Goal: Task Accomplishment & Management: Manage account settings

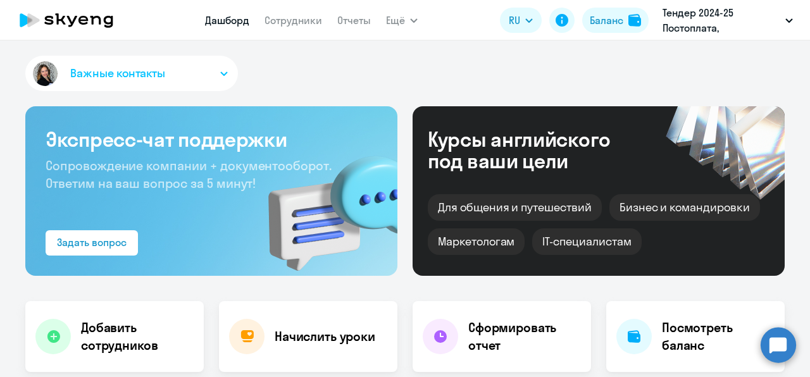
select select "30"
click at [300, 27] on app-menu-item-link "Сотрудники" at bounding box center [293, 21] width 58 height 16
click at [294, 18] on link "Сотрудники" at bounding box center [293, 20] width 58 height 13
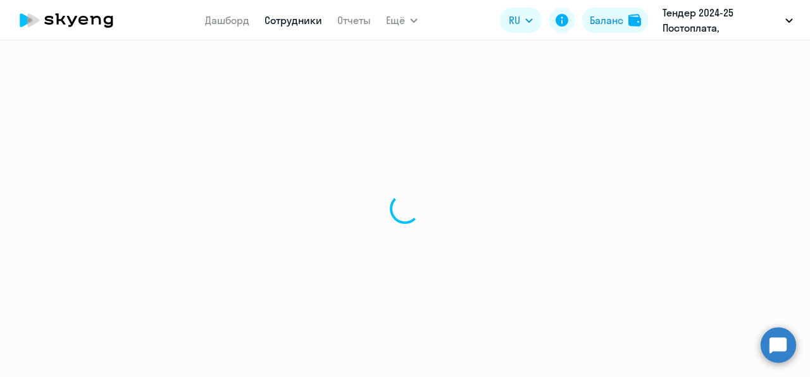
select select "30"
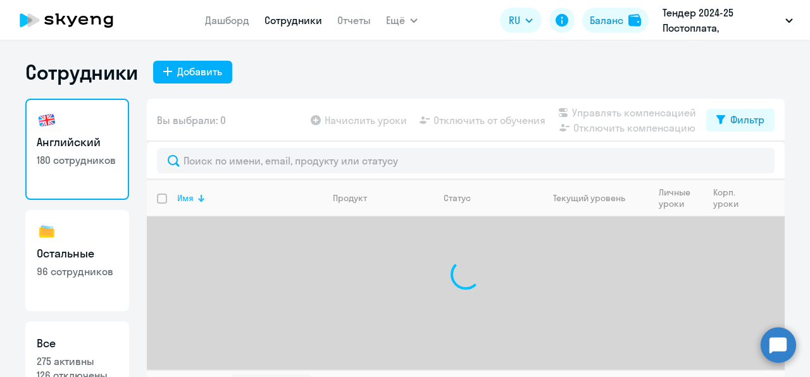
scroll to position [28, 0]
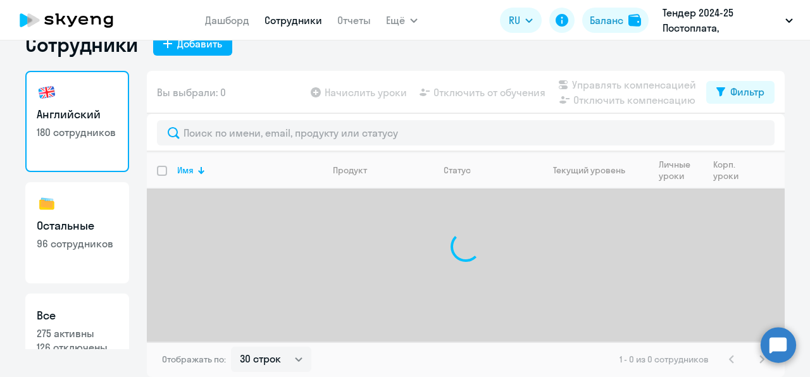
click at [93, 307] on h3 "Все" at bounding box center [77, 315] width 81 height 16
select select "30"
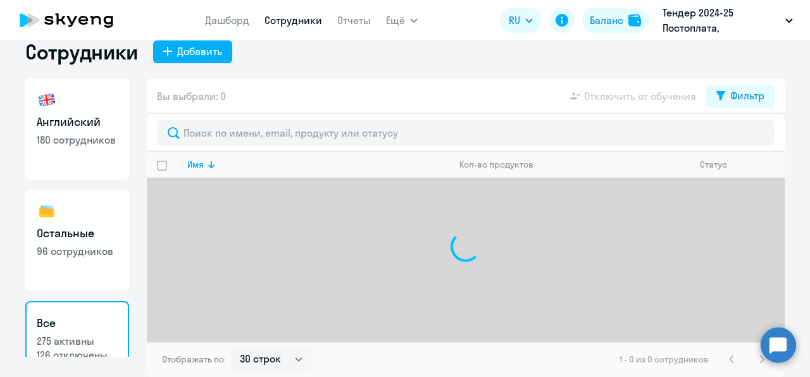
scroll to position [20, 0]
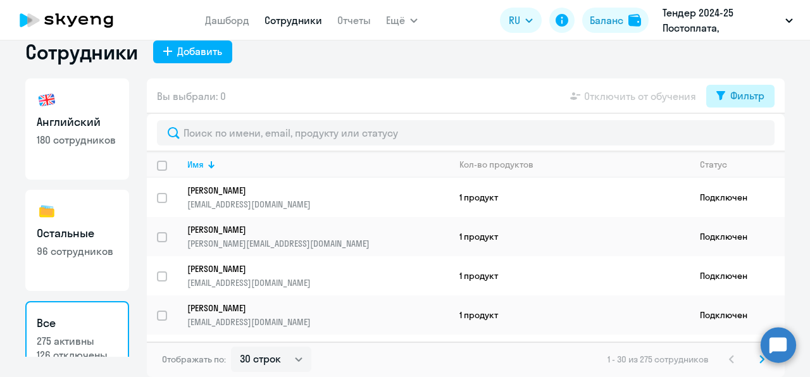
click at [722, 95] on button "Фильтр" at bounding box center [740, 96] width 68 height 23
click at [755, 135] on span at bounding box center [749, 137] width 22 height 13
click at [738, 137] on input "checkbox" at bounding box center [737, 137] width 1 height 1
checkbox input "true"
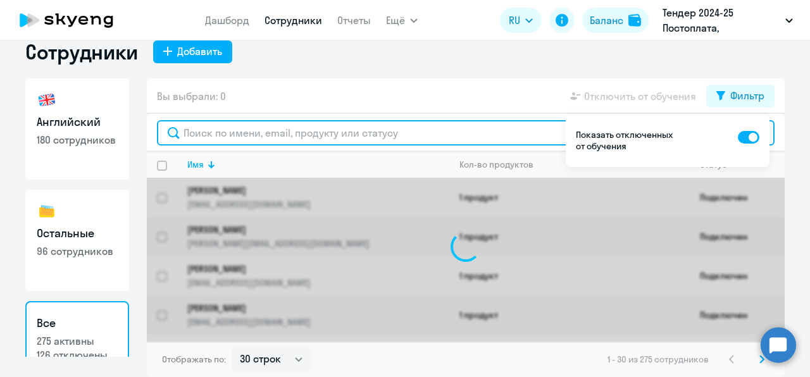
click at [507, 128] on input "text" at bounding box center [465, 132] width 617 height 25
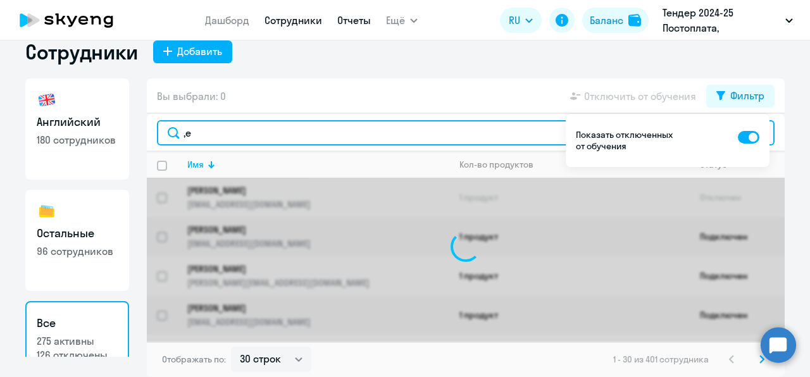
type input ","
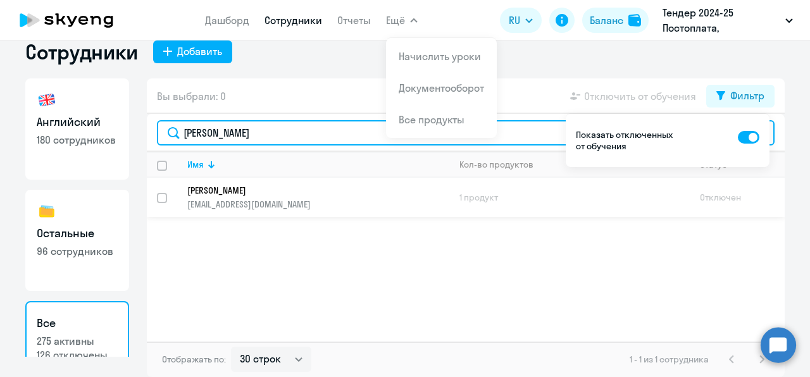
type input "[PERSON_NAME]"
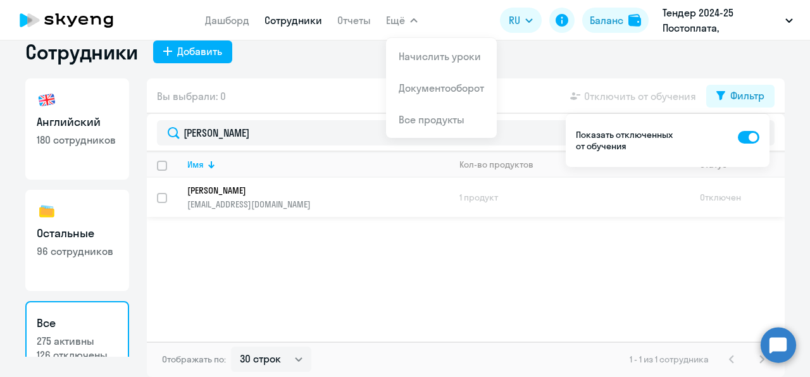
click at [326, 189] on p "[PERSON_NAME]" at bounding box center [309, 190] width 244 height 11
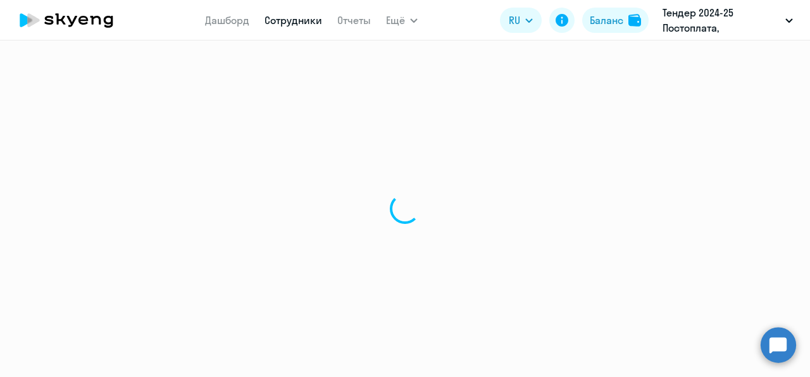
select select "english"
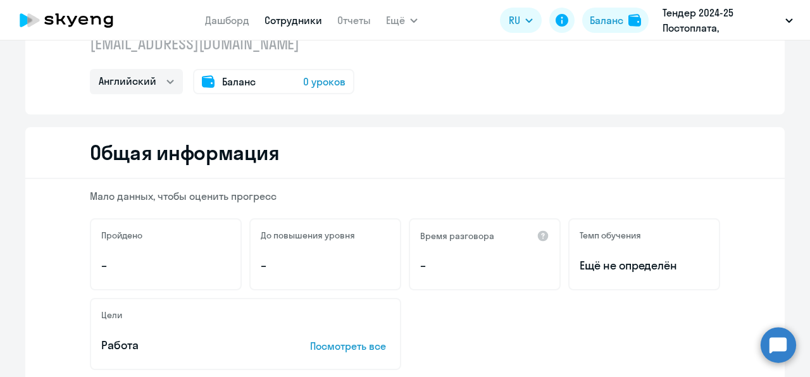
scroll to position [58, 0]
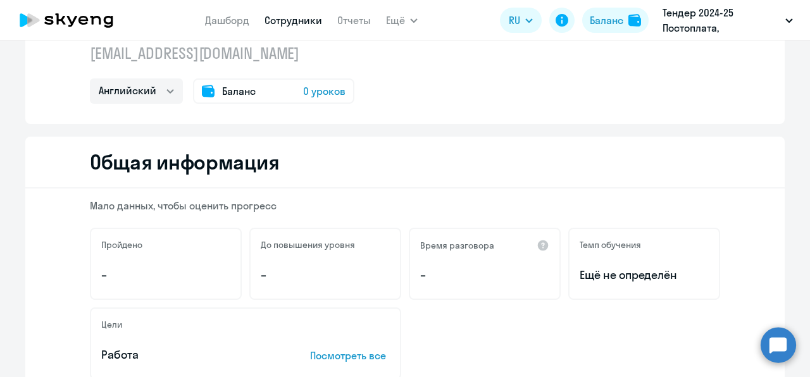
click at [310, 94] on span "0 уроков" at bounding box center [324, 91] width 42 height 15
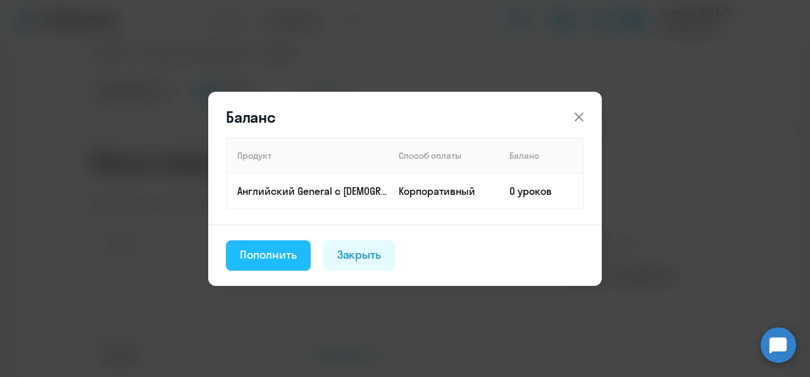
click at [302, 249] on button "Пополнить" at bounding box center [268, 255] width 85 height 30
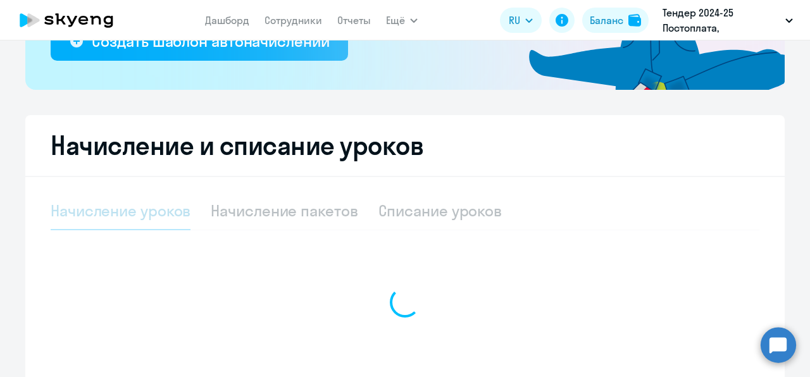
select select "10"
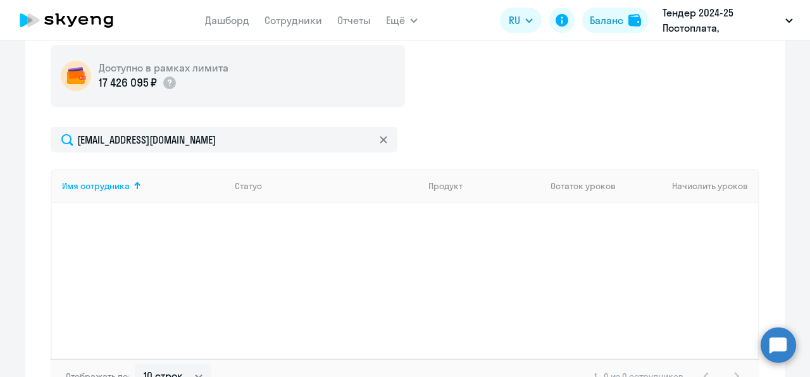
scroll to position [434, 0]
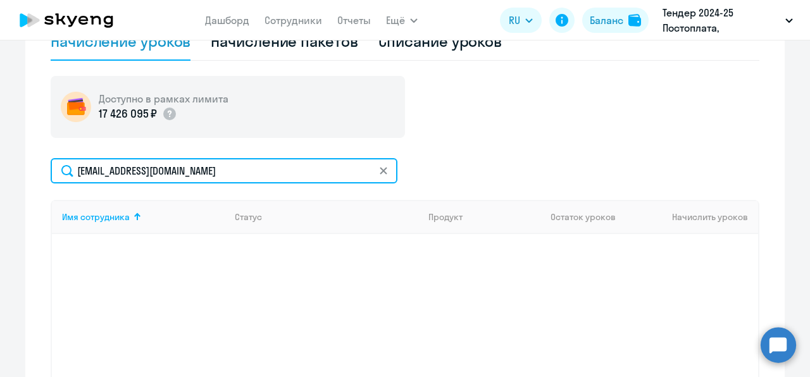
click at [309, 180] on input "[EMAIL_ADDRESS][DOMAIN_NAME]" at bounding box center [224, 170] width 347 height 25
type input "[EMAIL_ADDRESS][DOMAIN_NAME]"
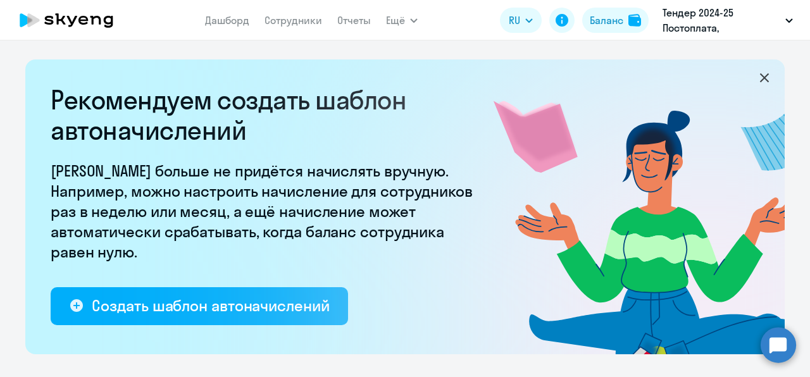
select select "english"
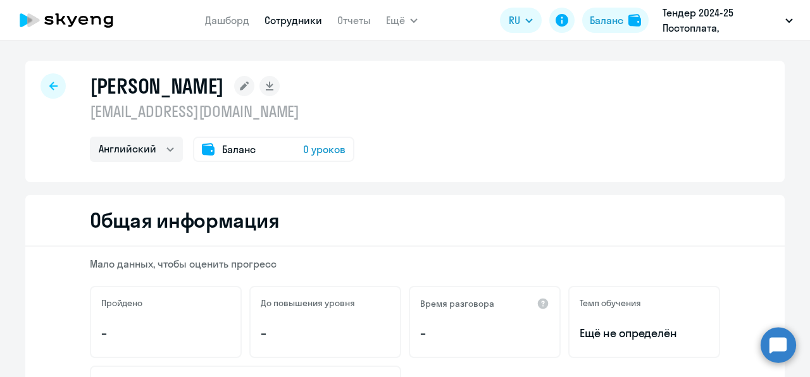
click at [354, 96] on div "[PERSON_NAME]" at bounding box center [222, 85] width 264 height 25
click at [354, 97] on div "[PERSON_NAME]" at bounding box center [222, 85] width 264 height 25
click at [254, 77] on rect at bounding box center [244, 86] width 20 height 20
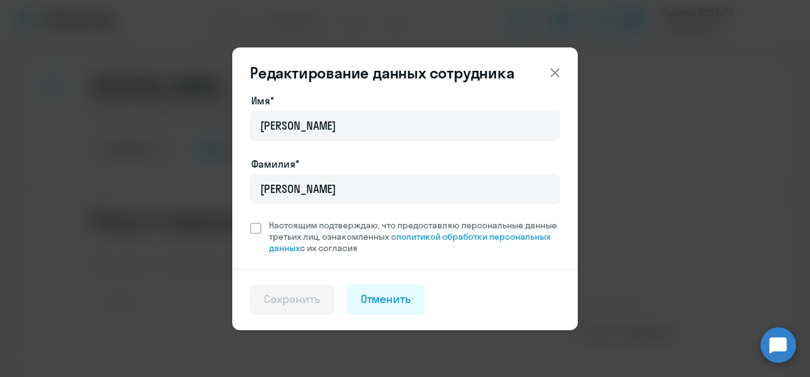
click at [602, 110] on div "Редактирование данных сотрудника Имя* [PERSON_NAME]* [PERSON_NAME] подтверждаю,…" at bounding box center [405, 188] width 612 height 309
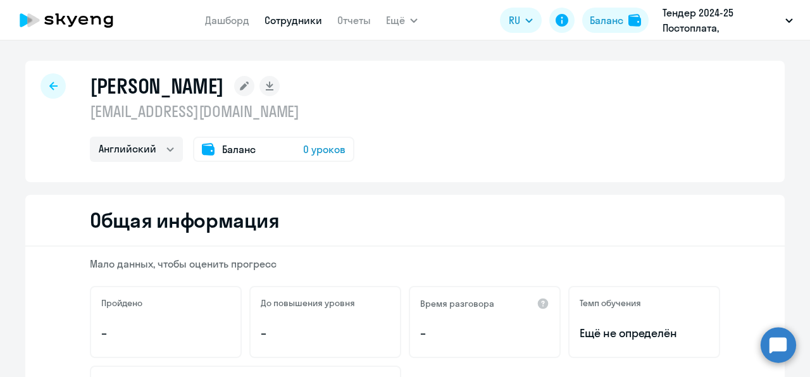
click at [307, 149] on span "0 уроков" at bounding box center [324, 149] width 42 height 15
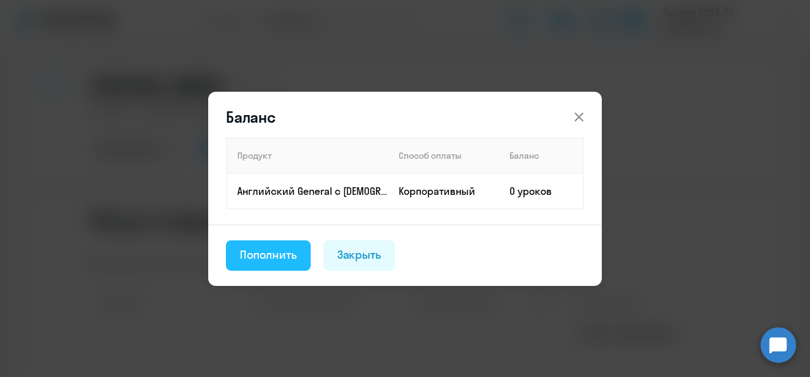
click at [304, 258] on button "Пополнить" at bounding box center [268, 255] width 85 height 30
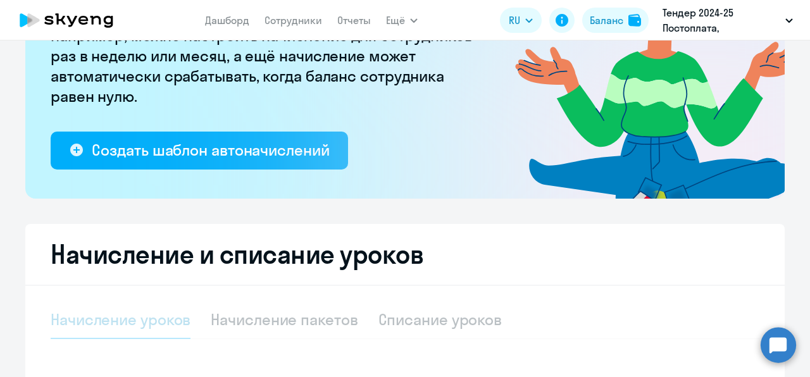
select select "10"
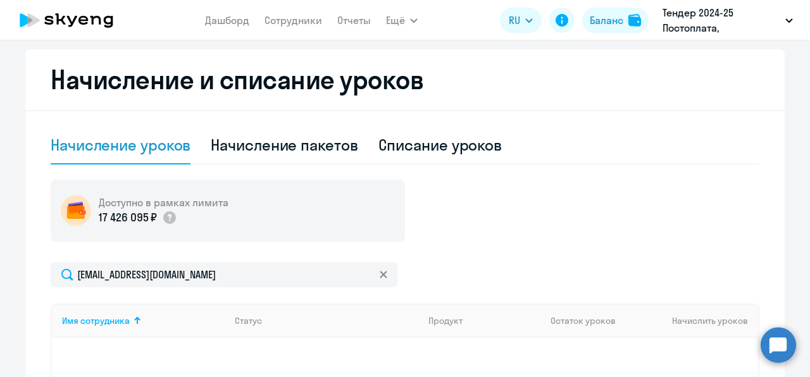
scroll to position [307, 0]
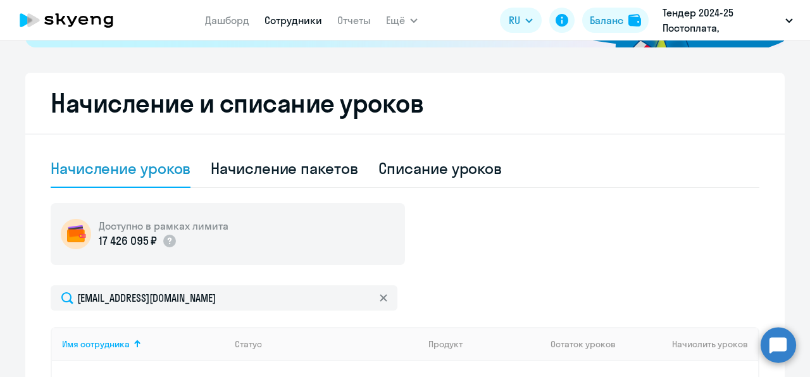
click at [290, 18] on link "Сотрудники" at bounding box center [293, 20] width 58 height 13
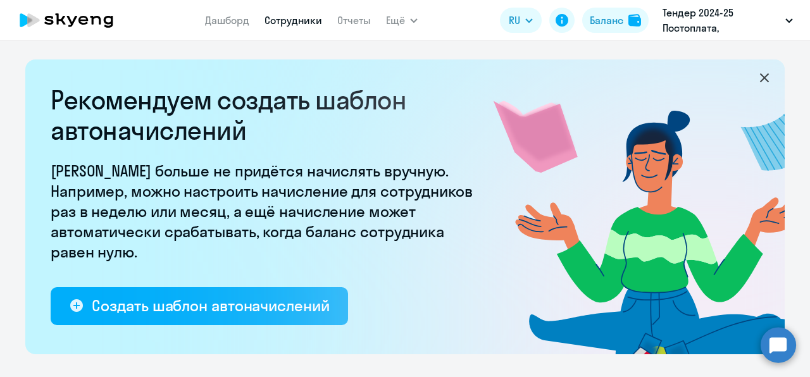
select select "30"
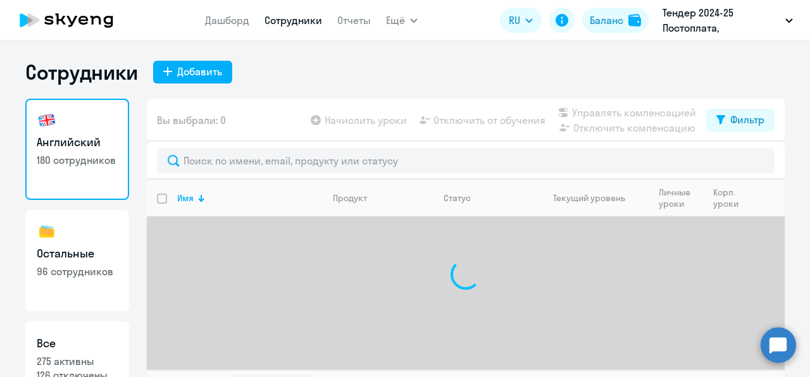
scroll to position [46, 0]
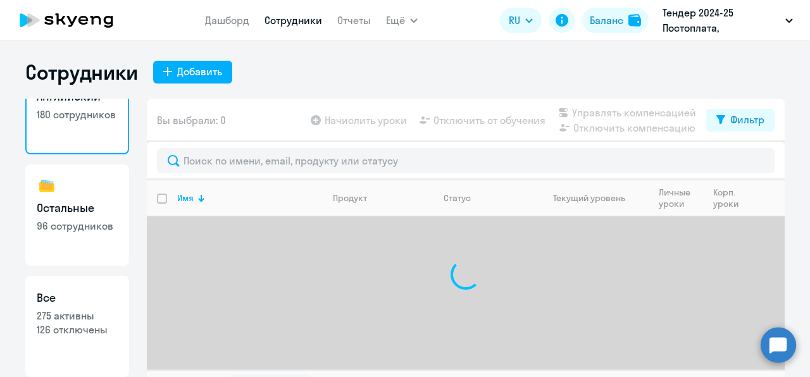
click at [85, 292] on h3 "Все" at bounding box center [77, 298] width 81 height 16
select select "30"
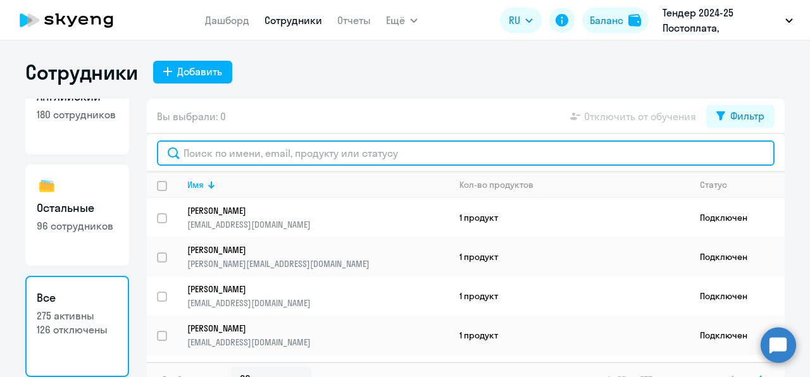
click at [401, 148] on input "text" at bounding box center [465, 152] width 617 height 25
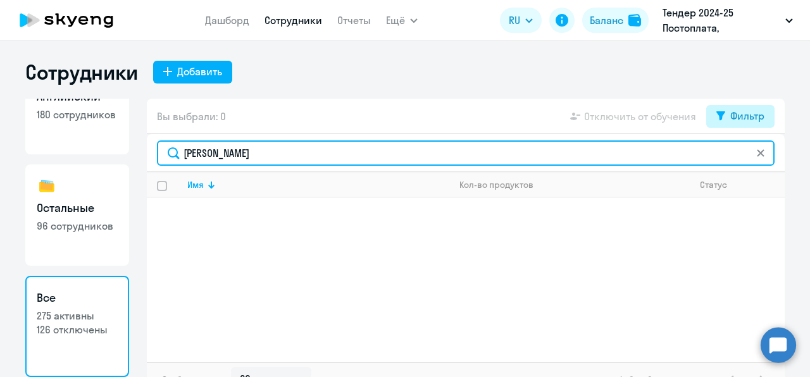
type input "[PERSON_NAME]"
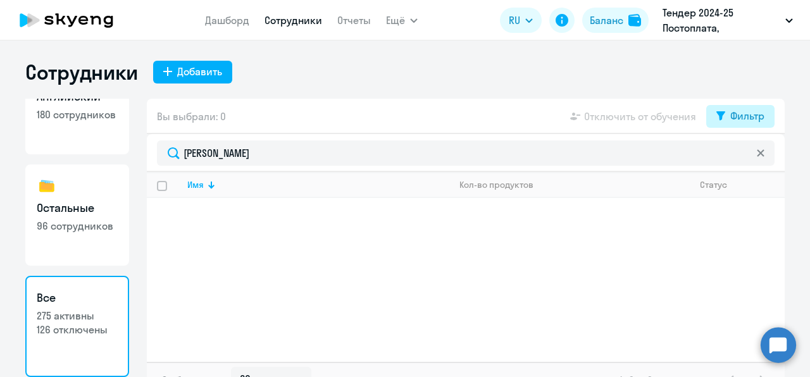
click at [735, 109] on div "Фильтр" at bounding box center [747, 115] width 34 height 15
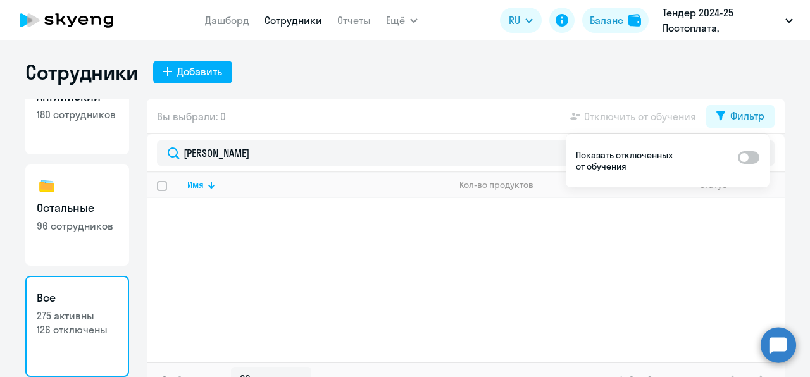
click at [748, 156] on span at bounding box center [749, 157] width 22 height 13
click at [738, 157] on input "checkbox" at bounding box center [737, 157] width 1 height 1
checkbox input "true"
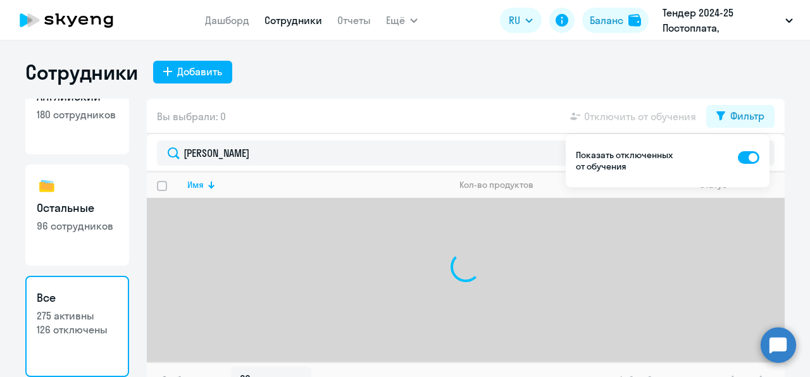
scroll to position [20, 0]
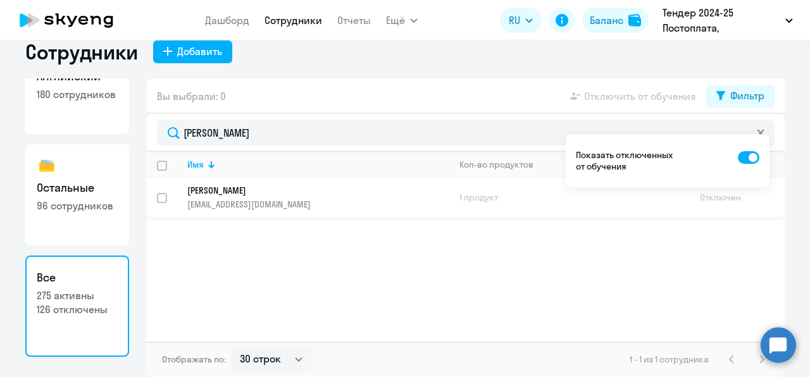
click at [380, 207] on p "[EMAIL_ADDRESS][DOMAIN_NAME]" at bounding box center [317, 204] width 261 height 11
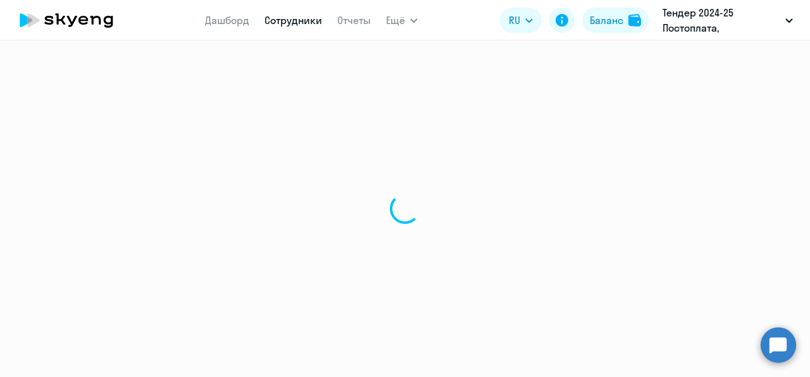
select select "english"
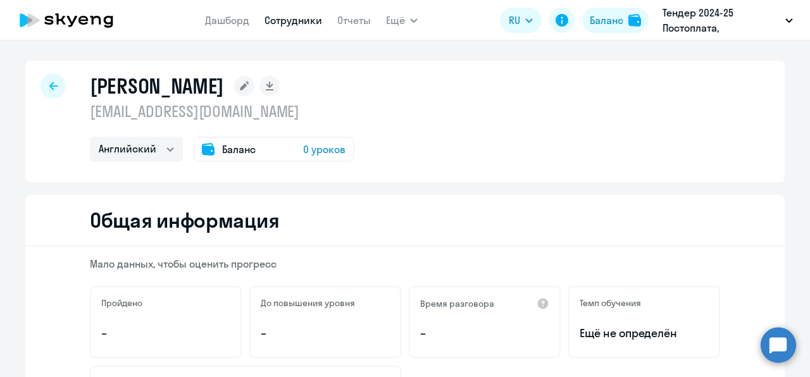
click at [49, 87] on icon at bounding box center [53, 86] width 8 height 9
select select "30"
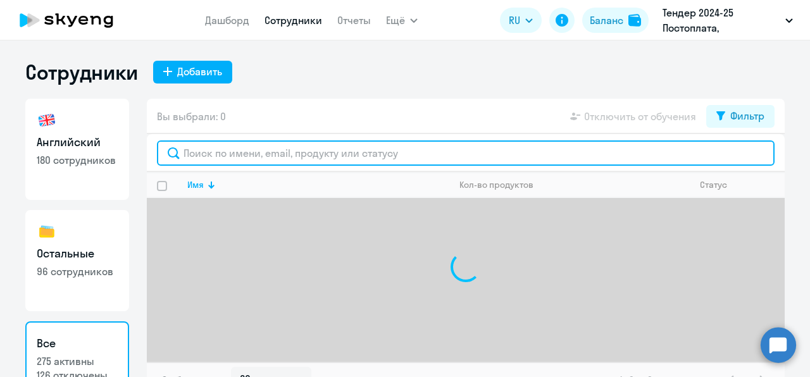
click at [333, 143] on input "text" at bounding box center [465, 152] width 617 height 25
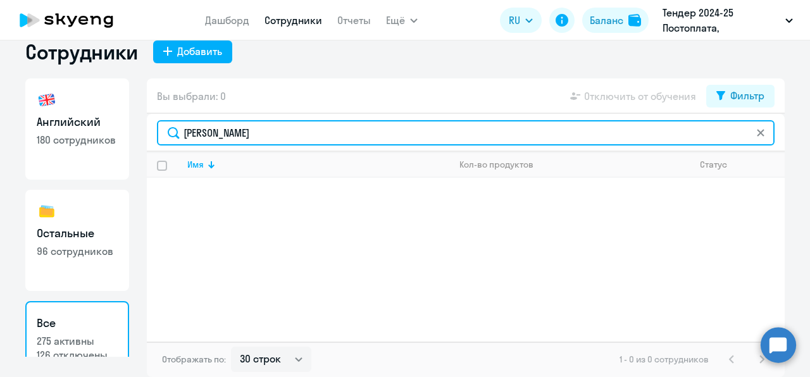
scroll to position [20, 0]
type input "[PERSON_NAME]"
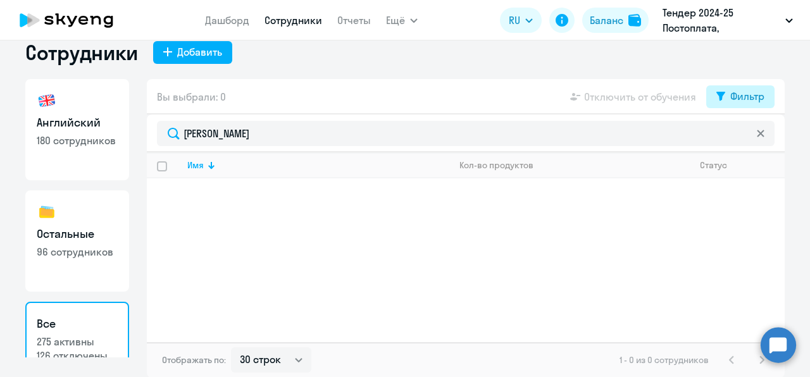
click at [731, 102] on div "Фильтр" at bounding box center [747, 96] width 34 height 15
click at [747, 142] on span at bounding box center [749, 138] width 22 height 13
click at [738, 137] on input "checkbox" at bounding box center [737, 137] width 1 height 1
checkbox input "true"
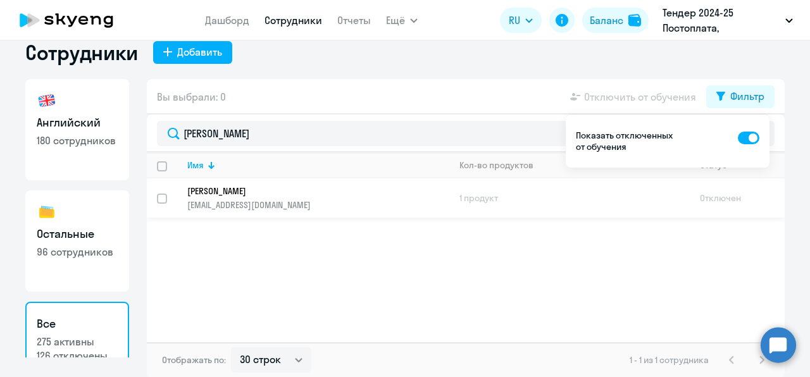
click at [157, 199] on input "select row 37344878" at bounding box center [169, 206] width 25 height 25
checkbox input "true"
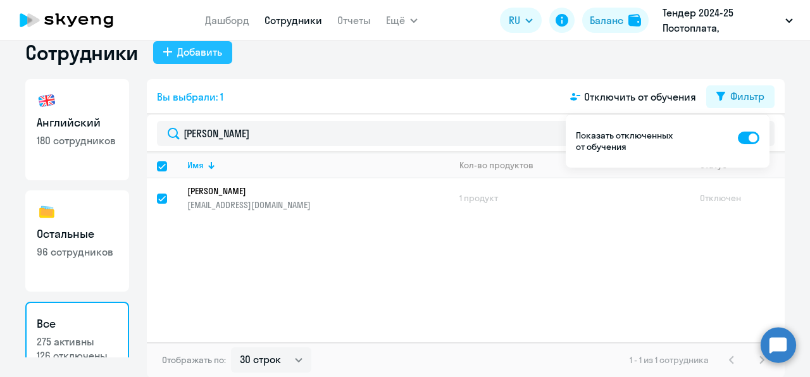
click at [207, 51] on div "Добавить" at bounding box center [199, 51] width 45 height 15
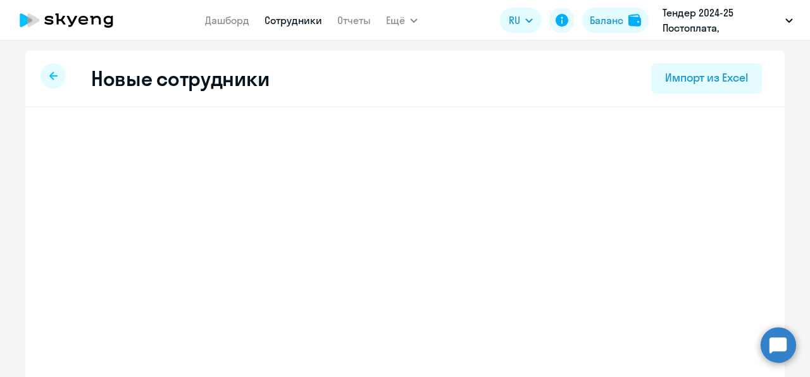
select select "english_adult_not_native_speaker"
select select "3"
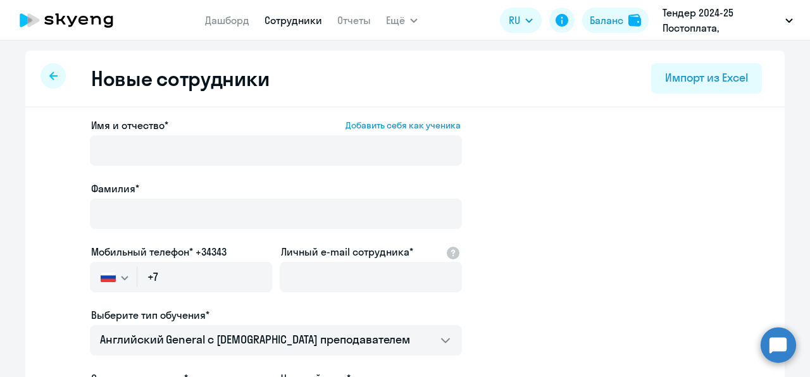
click at [53, 80] on div at bounding box center [52, 75] width 25 height 25
select select "30"
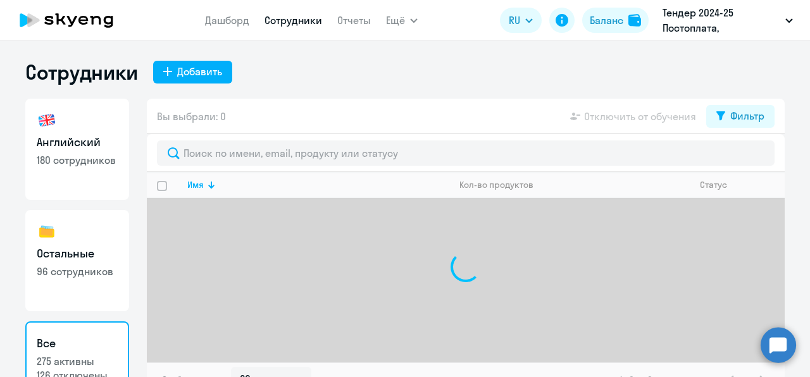
scroll to position [20, 0]
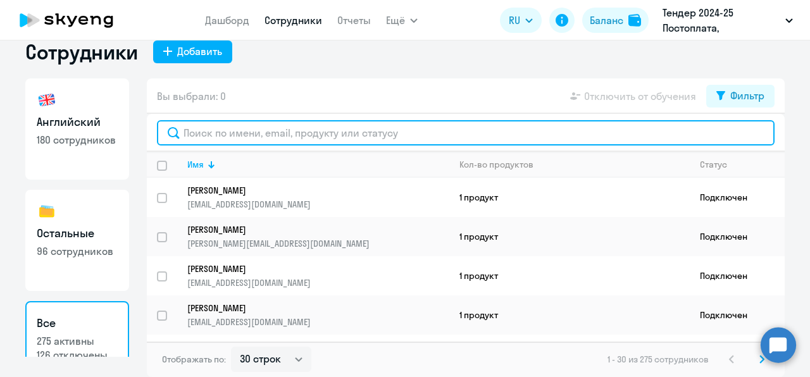
click at [294, 123] on input "text" at bounding box center [465, 132] width 617 height 25
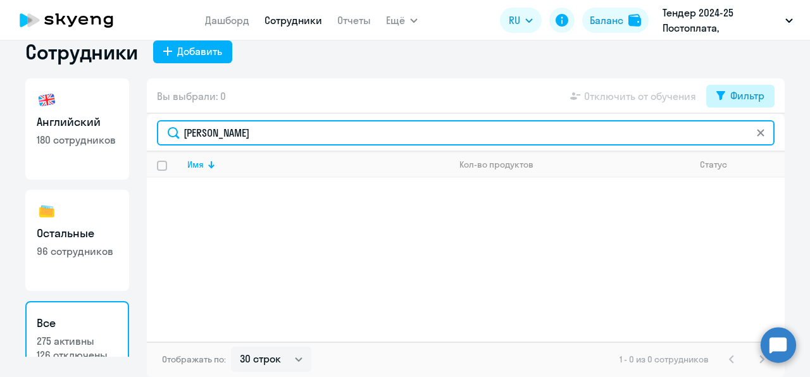
type input "[PERSON_NAME]"
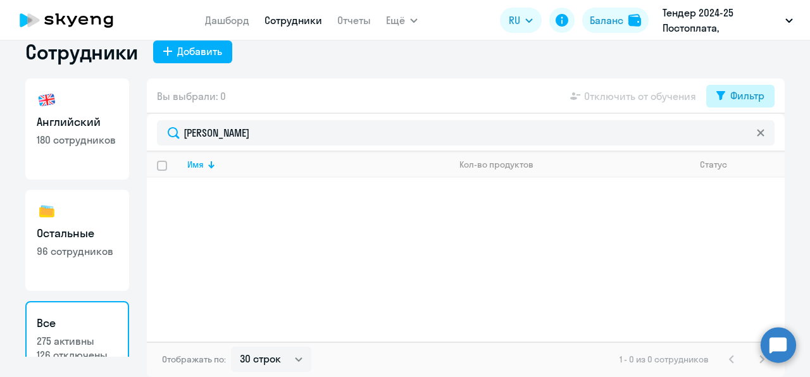
click at [754, 94] on div "Фильтр" at bounding box center [747, 95] width 34 height 15
click at [749, 139] on span at bounding box center [749, 137] width 22 height 13
click at [738, 137] on input "checkbox" at bounding box center [737, 137] width 1 height 1
checkbox input "true"
